Goal: Information Seeking & Learning: Learn about a topic

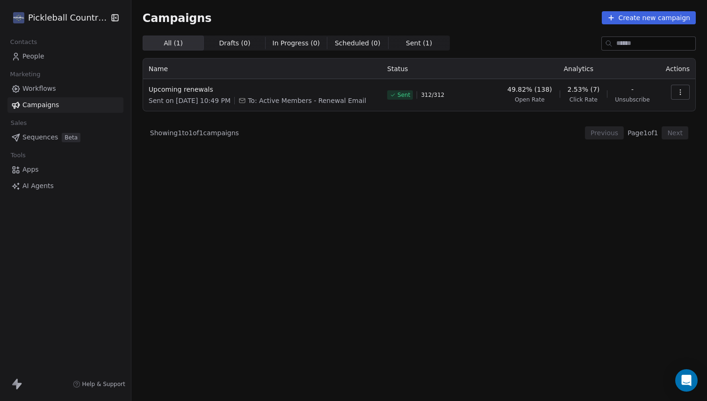
click at [679, 95] on icon "button" at bounding box center [680, 91] width 7 height 7
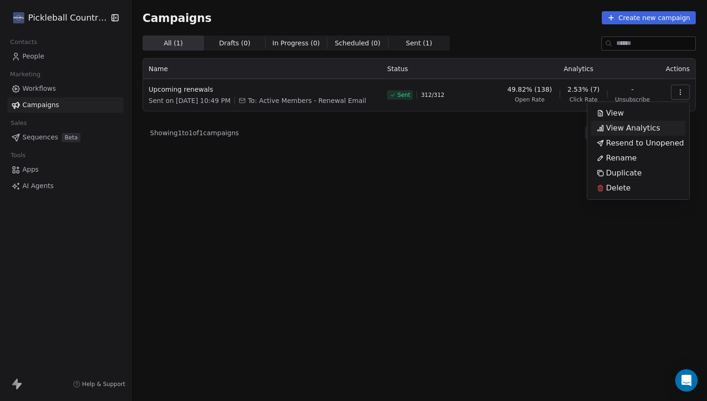
click at [634, 127] on span "View Analytics" at bounding box center [633, 128] width 54 height 11
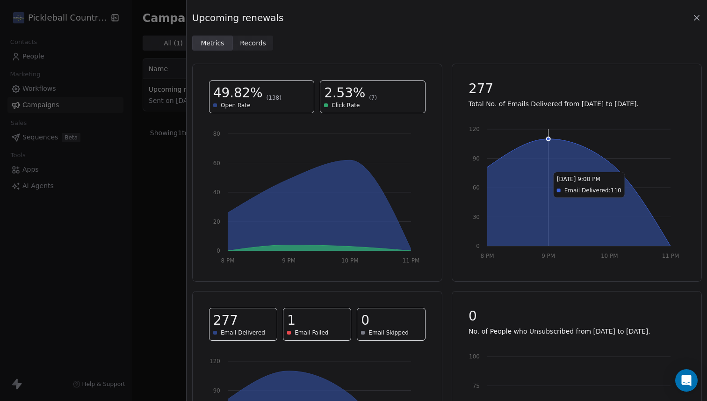
click at [524, 167] on icon at bounding box center [579, 192] width 183 height 107
drag, startPoint x: 524, startPoint y: 165, endPoint x: 525, endPoint y: 160, distance: 5.2
click at [525, 160] on icon at bounding box center [579, 192] width 183 height 107
click at [279, 104] on div "Open Rate" at bounding box center [261, 105] width 97 height 7
click at [250, 48] on span "Records Records" at bounding box center [253, 43] width 41 height 15
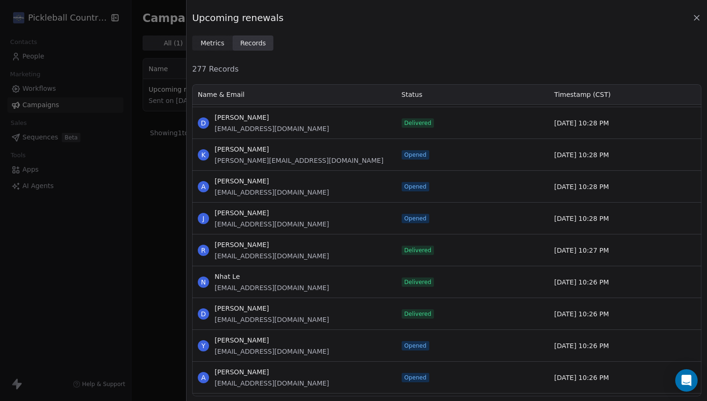
scroll to position [2357, 0]
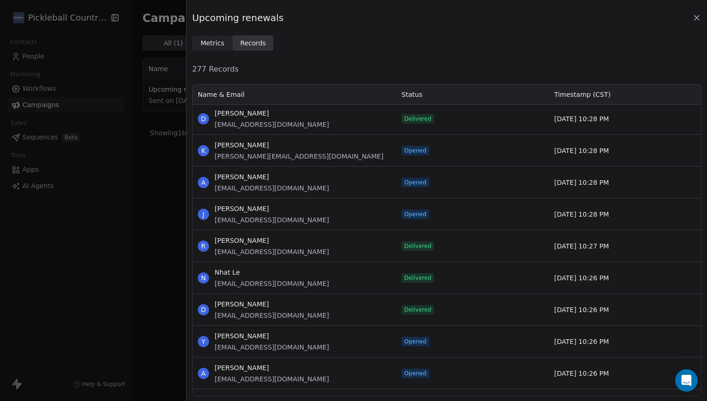
click at [697, 18] on icon at bounding box center [697, 17] width 5 height 5
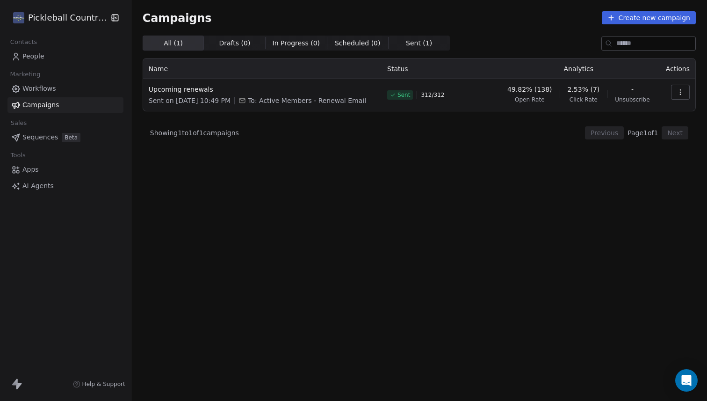
click at [443, 156] on div "All ( 1 ) All ( 1 ) Drafts ( 0 ) Drafts ( 0 ) In Progress ( 0 ) In Progress ( 0…" at bounding box center [420, 177] width 554 height 283
click at [197, 194] on div "All ( 1 ) All ( 1 ) Drafts ( 0 ) Drafts ( 0 ) In Progress ( 0 ) In Progress ( 0…" at bounding box center [420, 177] width 554 height 283
